Goal: Task Accomplishment & Management: Manage account settings

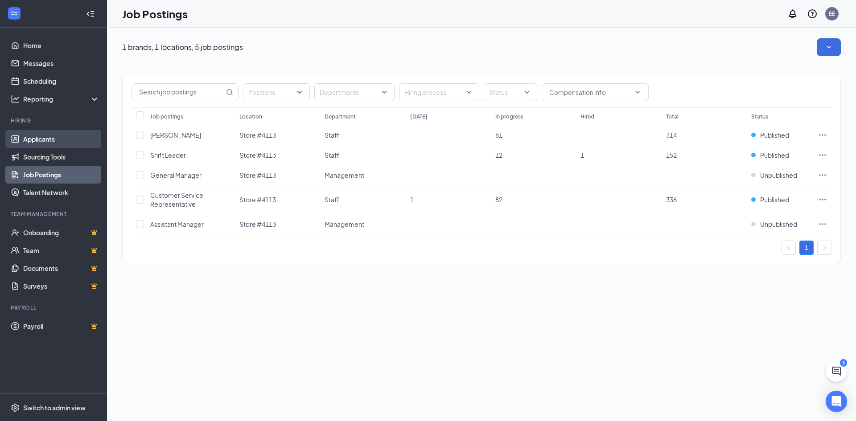
click at [29, 141] on link "Applicants" at bounding box center [61, 139] width 76 height 18
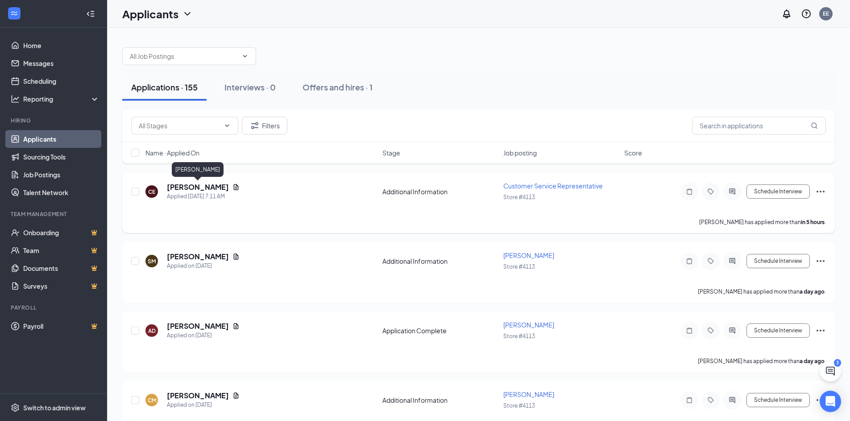
click at [199, 188] on h5 "[PERSON_NAME]" at bounding box center [198, 187] width 62 height 10
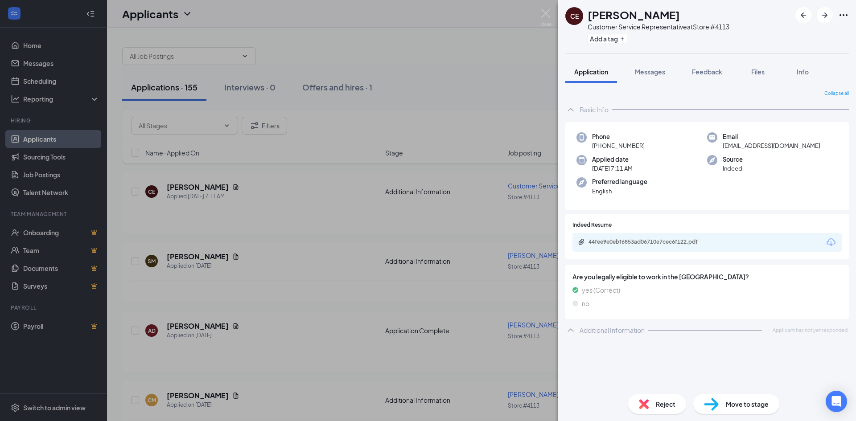
click at [333, 221] on div "CE [PERSON_NAME] Customer Service Representative at Store #4113 Add a tag Appli…" at bounding box center [428, 210] width 856 height 421
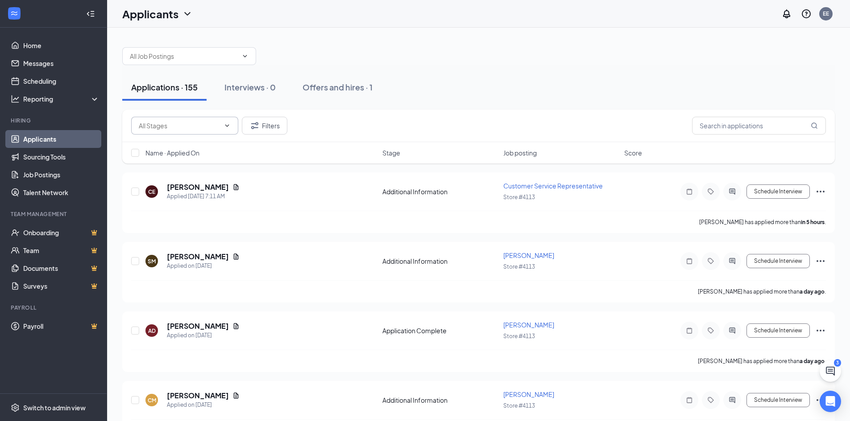
click at [227, 127] on icon "ChevronDown" at bounding box center [226, 125] width 7 height 7
click at [161, 128] on input "text" at bounding box center [179, 126] width 81 height 10
click at [169, 163] on div "Application Complete (527)" at bounding box center [185, 163] width 79 height 10
type input "Application Complete (527)"
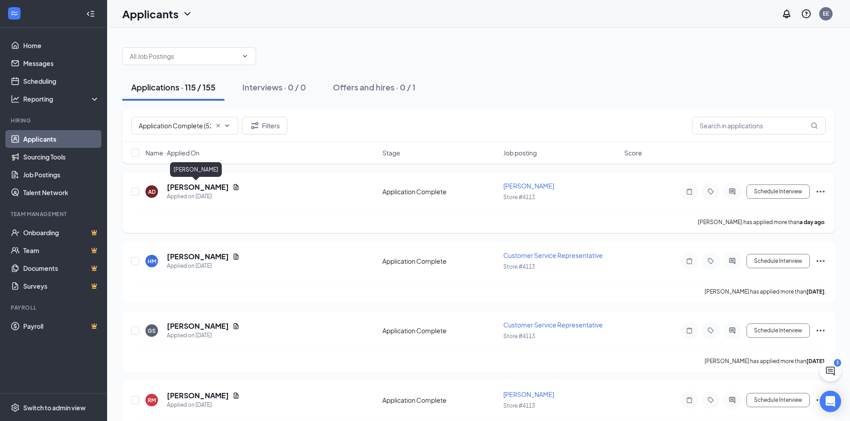
click at [182, 187] on h5 "[PERSON_NAME]" at bounding box center [198, 187] width 62 height 10
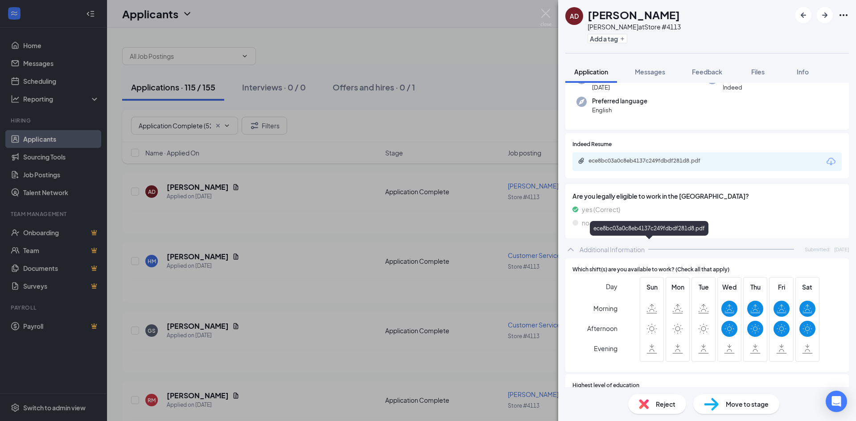
scroll to position [156, 0]
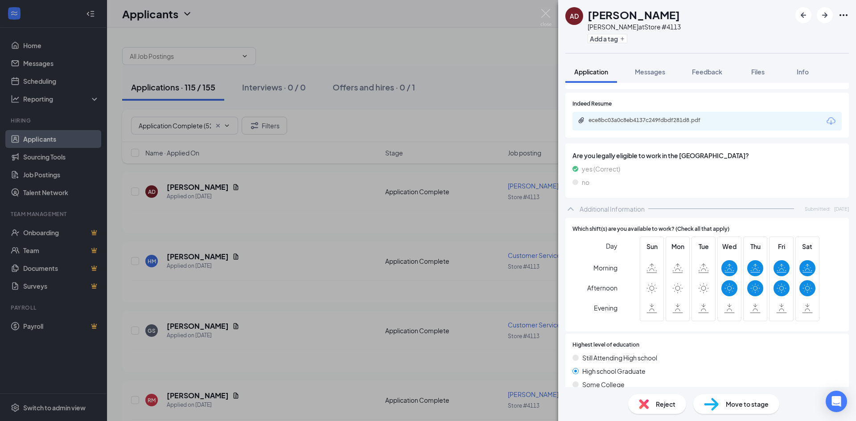
click at [332, 260] on div "AD [PERSON_NAME] at Store #4113 Add a tag Application Messages Feedback Files I…" at bounding box center [428, 210] width 856 height 421
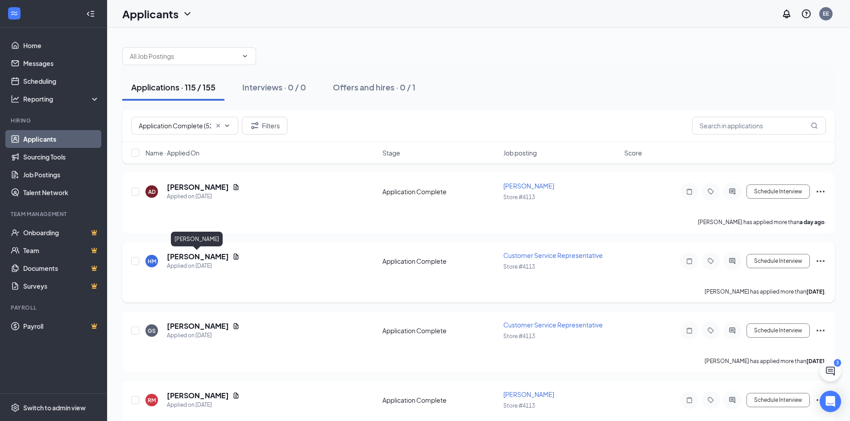
click at [198, 259] on h5 "[PERSON_NAME]" at bounding box center [198, 257] width 62 height 10
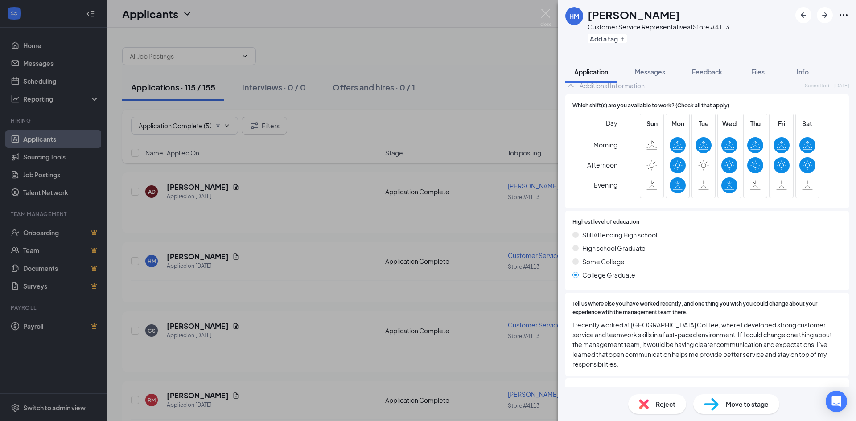
scroll to position [17, 0]
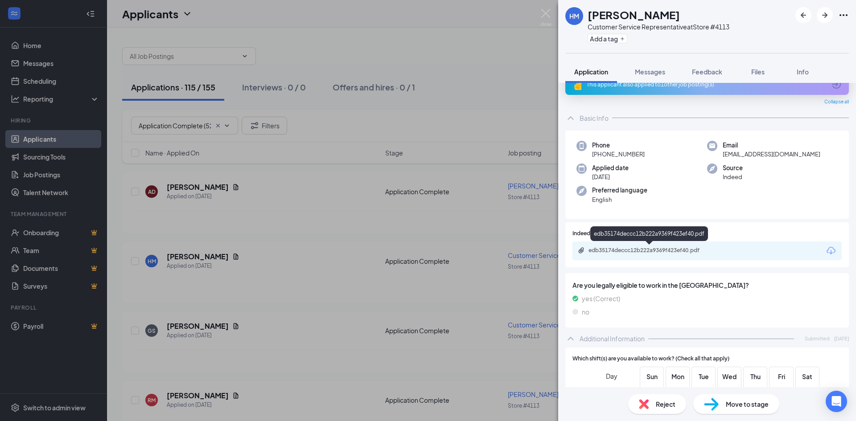
click at [646, 248] on div "edb35174deccc12b222a9369f423ef40.pdf" at bounding box center [651, 250] width 125 height 7
